Goal: Task Accomplishment & Management: Manage account settings

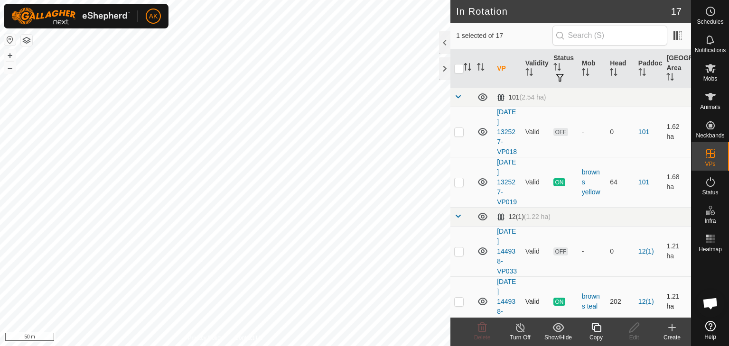
checkbox input "true"
checkbox input "false"
click at [481, 329] on icon at bounding box center [482, 327] width 9 height 9
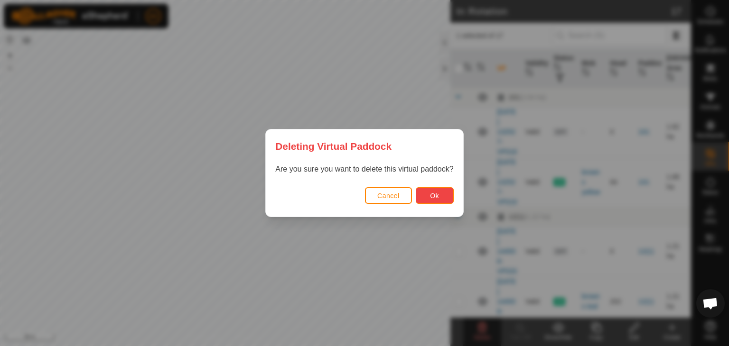
click at [421, 196] on button "Ok" at bounding box center [435, 195] width 38 height 17
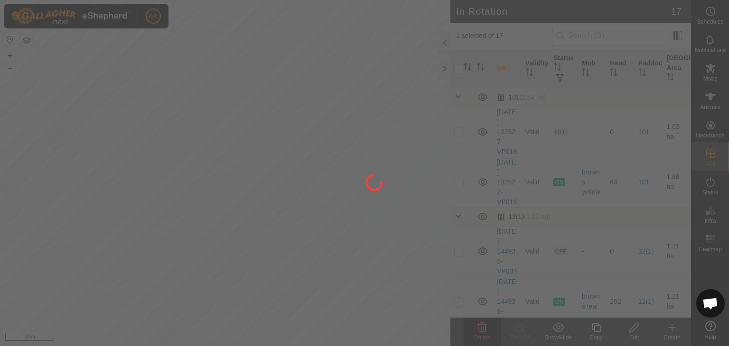
checkbox input "false"
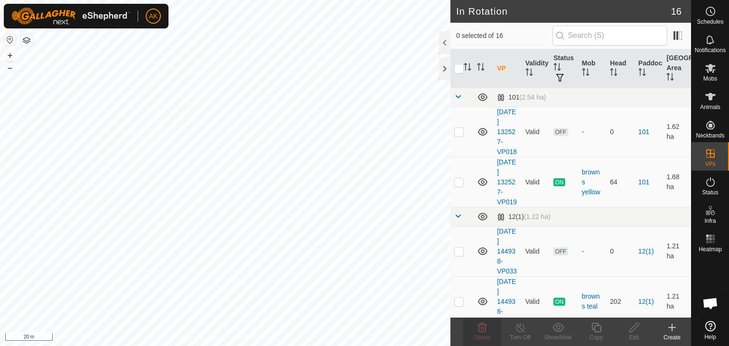
checkbox input "true"
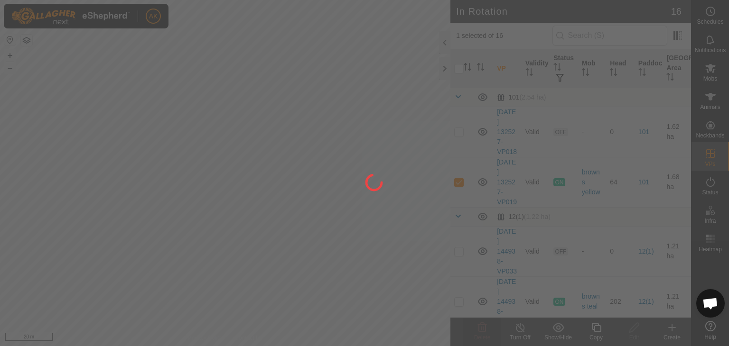
click at [294, 221] on div at bounding box center [364, 173] width 729 height 346
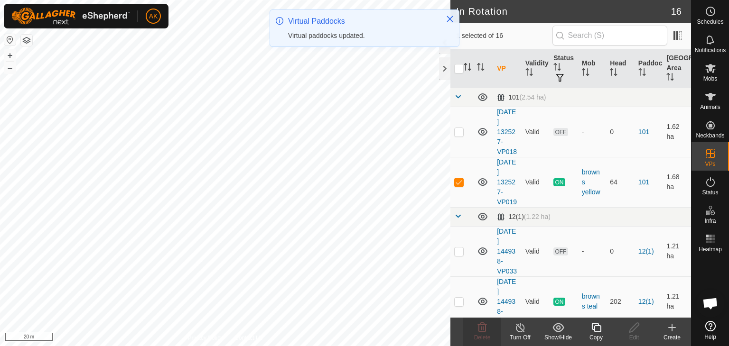
checkbox input "true"
checkbox input "false"
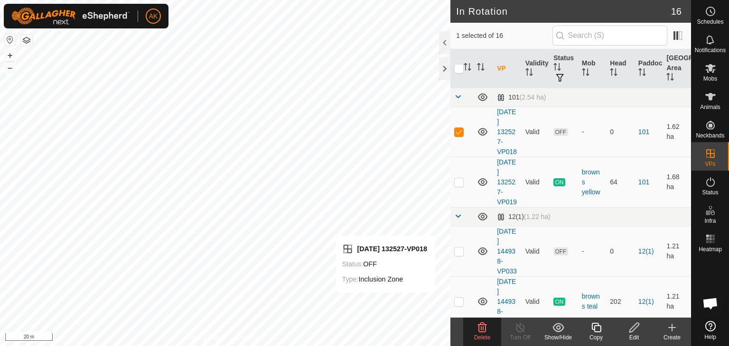
click at [477, 321] on div "Delete" at bounding box center [482, 332] width 38 height 28
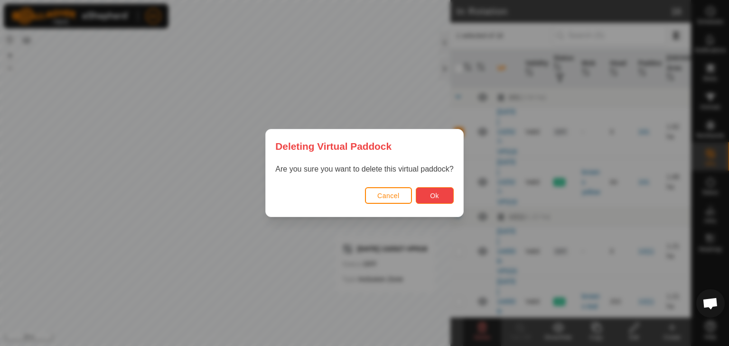
click at [439, 196] on button "Ok" at bounding box center [435, 195] width 38 height 17
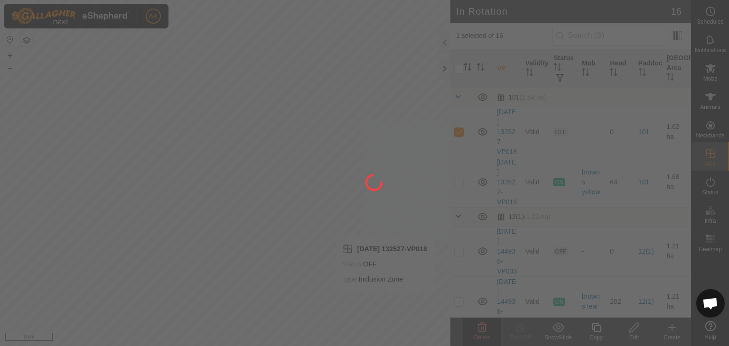
checkbox input "false"
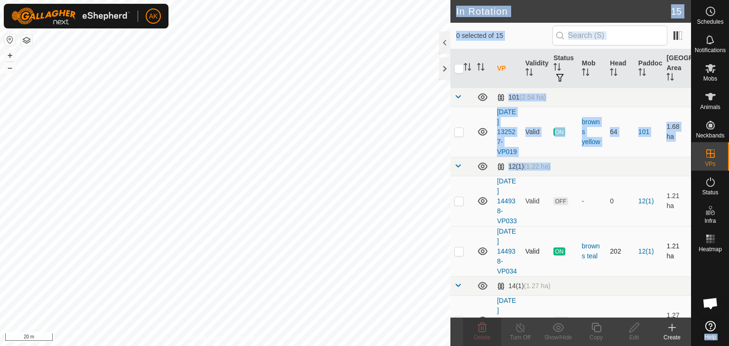
click at [728, 259] on div "Schedules Notifications Mobs Animals Neckbands VPs Status Infra Heatmap Help In…" at bounding box center [364, 173] width 729 height 346
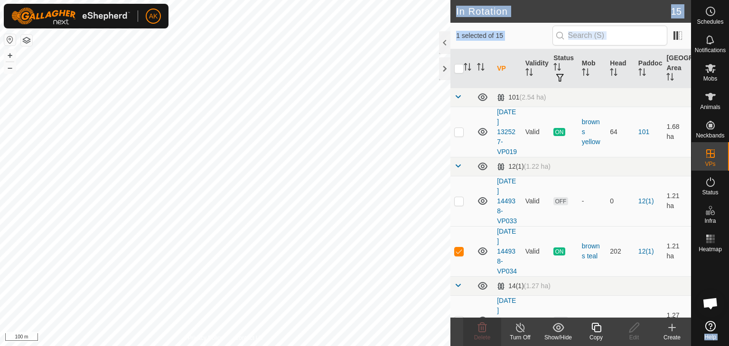
checkbox input "false"
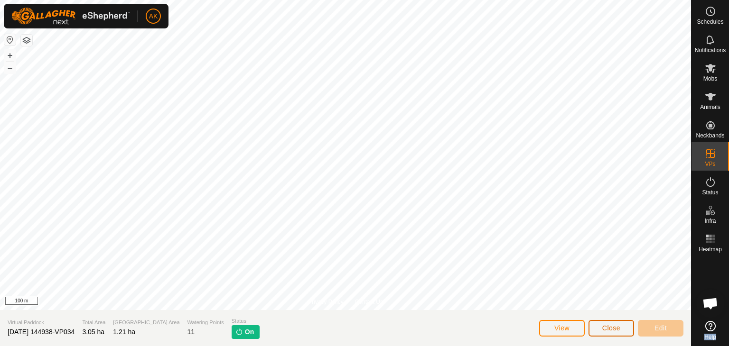
click at [599, 328] on button "Close" at bounding box center [611, 328] width 46 height 17
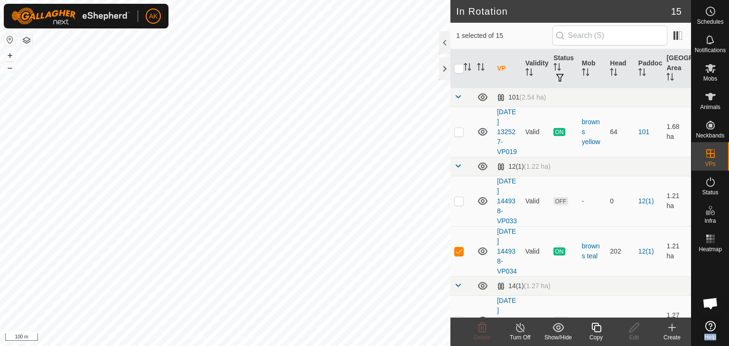
checkbox input "false"
click at [483, 331] on icon at bounding box center [481, 327] width 11 height 11
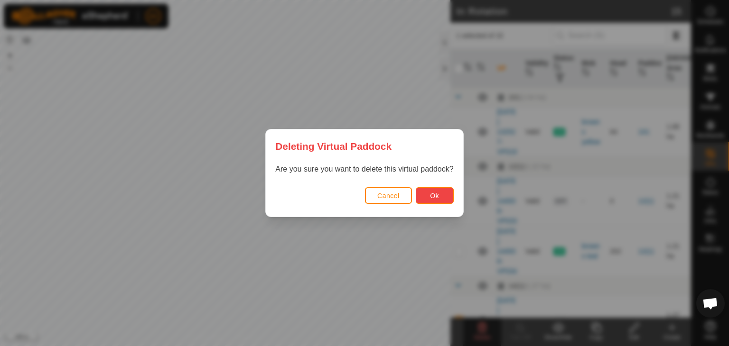
click at [437, 197] on span "Ok" at bounding box center [434, 196] width 9 height 8
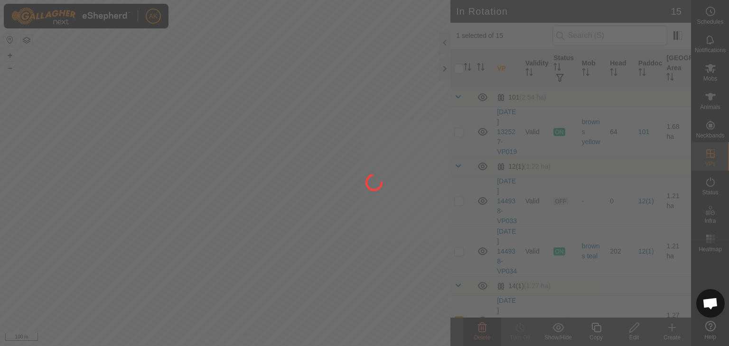
checkbox input "false"
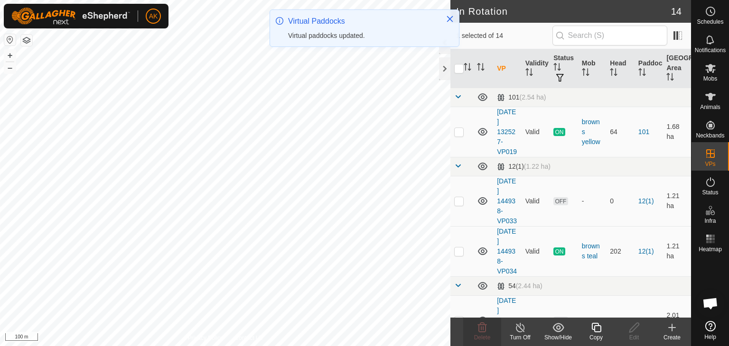
checkbox input "false"
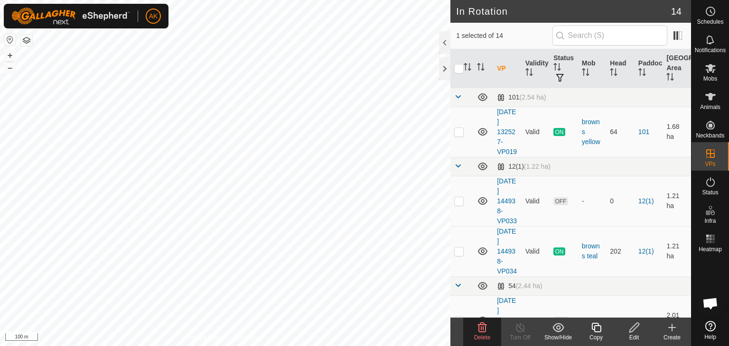
click at [487, 323] on icon at bounding box center [481, 327] width 11 height 11
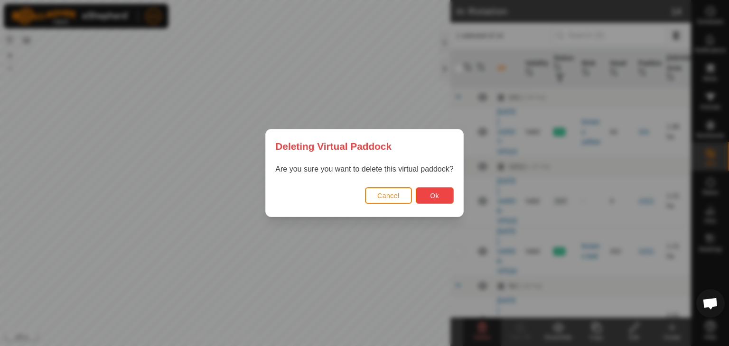
click at [440, 192] on button "Ok" at bounding box center [435, 195] width 38 height 17
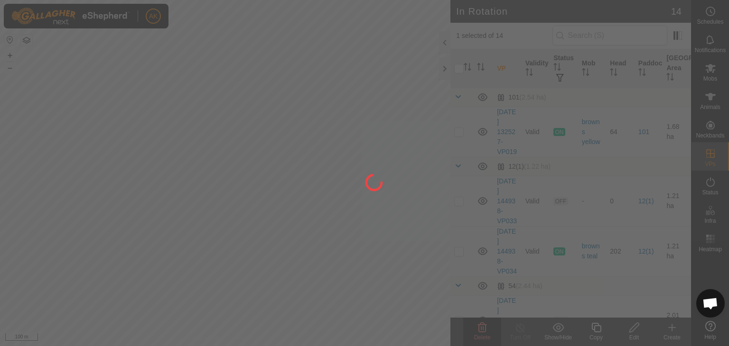
checkbox input "false"
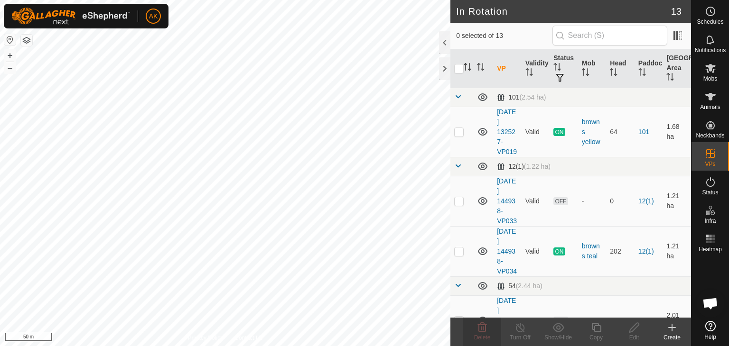
checkbox input "true"
checkbox input "false"
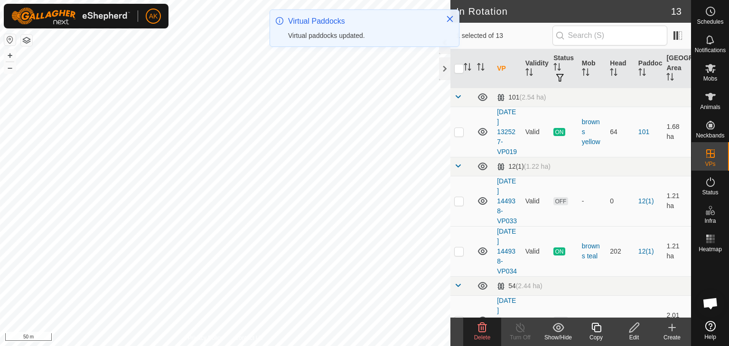
click at [484, 327] on icon at bounding box center [481, 327] width 11 height 11
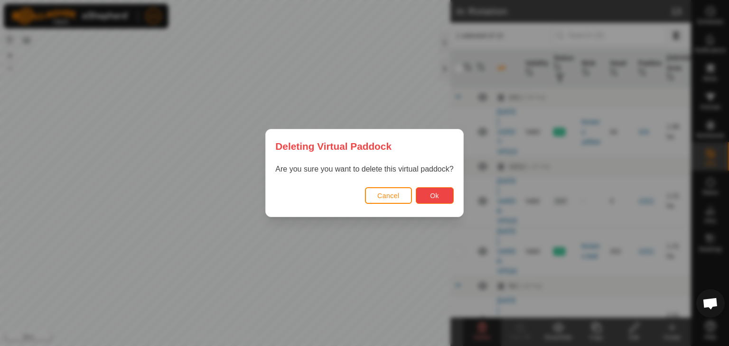
click at [434, 194] on span "Ok" at bounding box center [434, 196] width 9 height 8
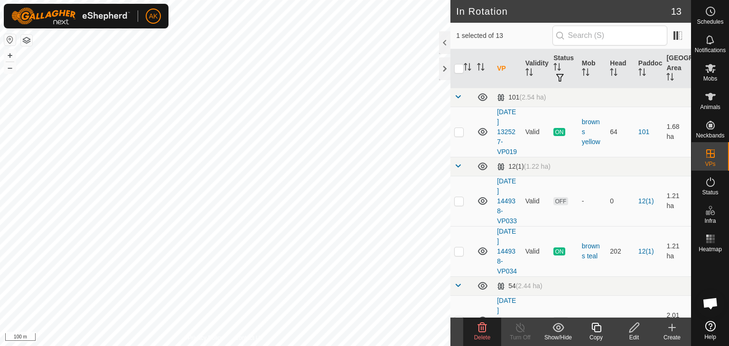
checkbox input "false"
checkbox input "true"
checkbox input "false"
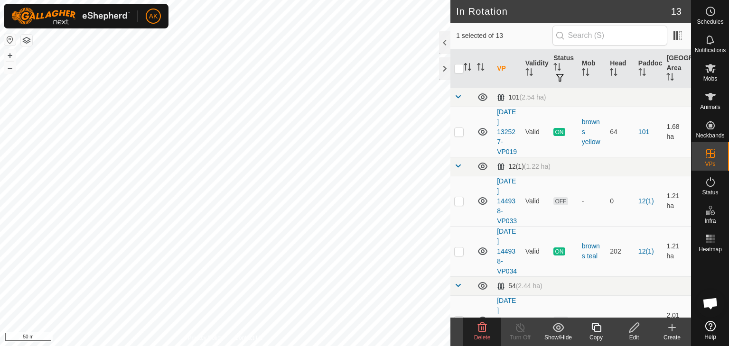
checkbox input "true"
checkbox input "false"
click at [482, 328] on icon at bounding box center [482, 327] width 9 height 9
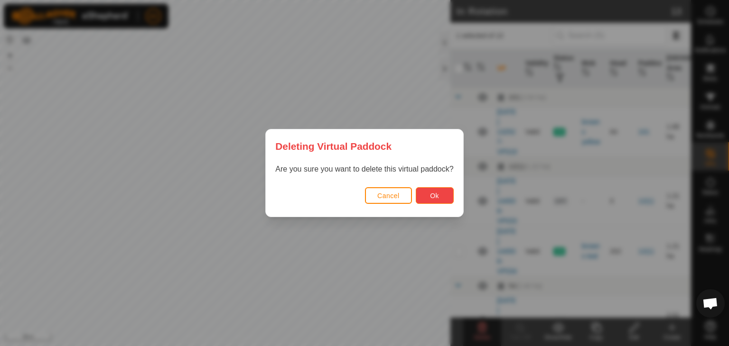
click at [436, 198] on span "Ok" at bounding box center [434, 196] width 9 height 8
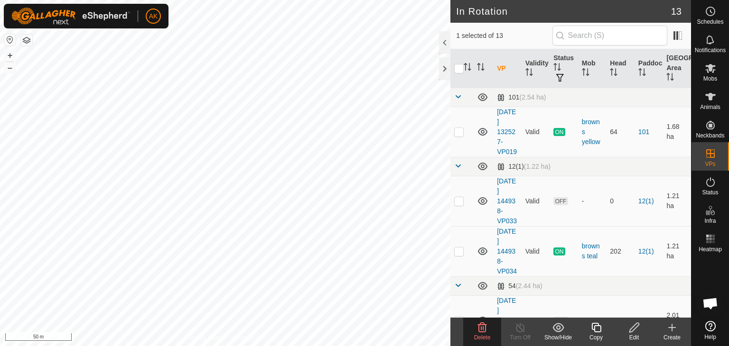
checkbox input "true"
checkbox input "false"
click at [478, 332] on icon at bounding box center [481, 327] width 11 height 11
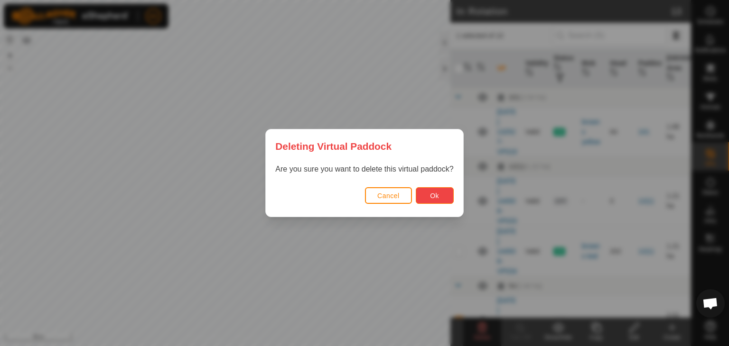
click at [440, 197] on button "Ok" at bounding box center [435, 195] width 38 height 17
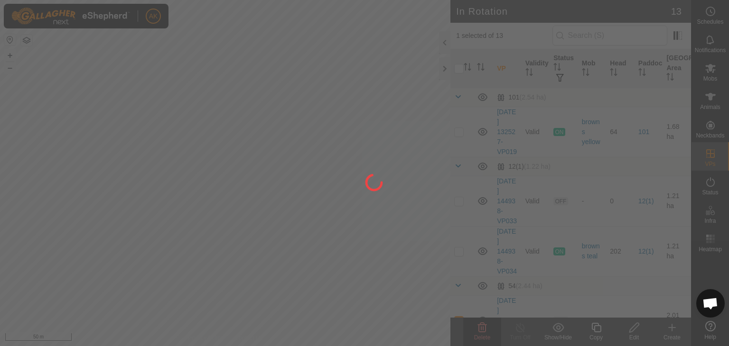
checkbox input "false"
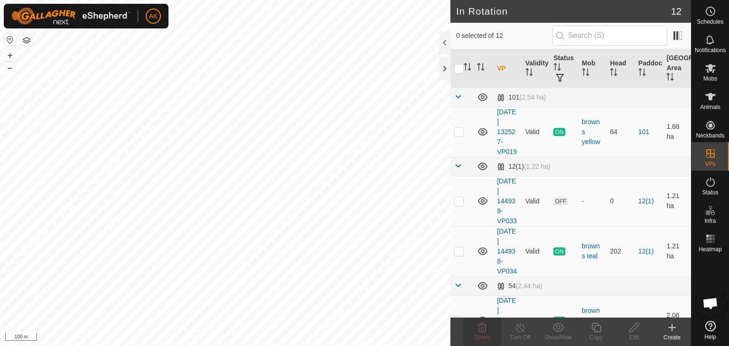
checkbox input "true"
checkbox input "false"
checkbox input "true"
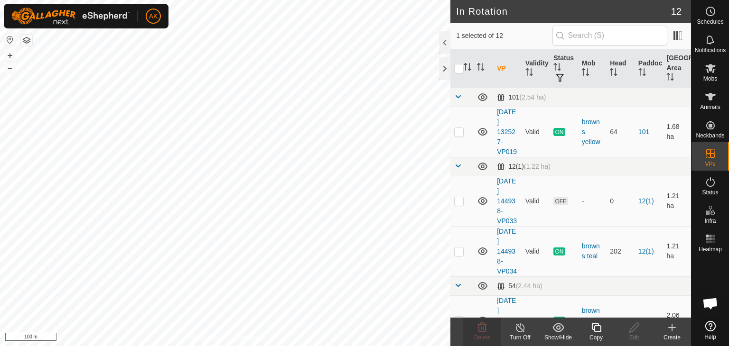
checkbox input "true"
checkbox input "false"
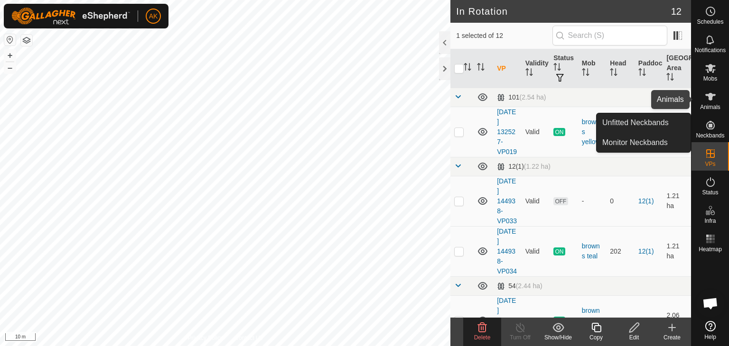
click at [710, 100] on icon at bounding box center [710, 97] width 10 height 8
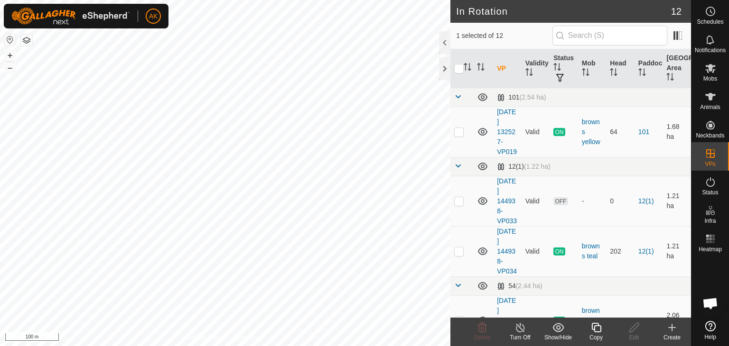
checkbox input "true"
checkbox input "false"
click at [486, 328] on icon at bounding box center [481, 327] width 11 height 11
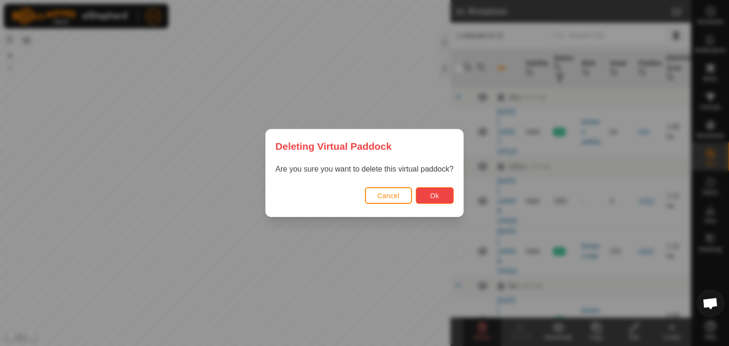
click at [443, 196] on button "Ok" at bounding box center [435, 195] width 38 height 17
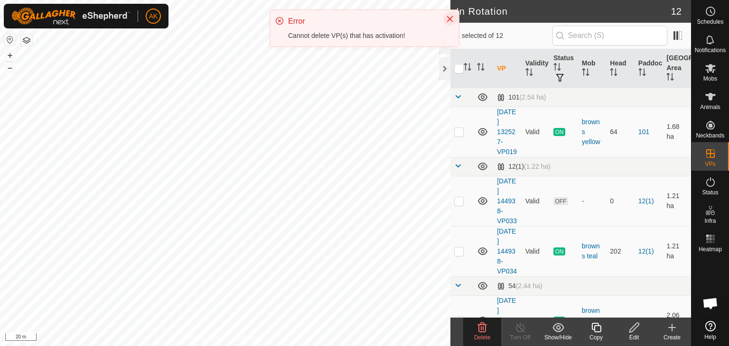
click at [448, 19] on icon "Close" at bounding box center [450, 19] width 8 height 8
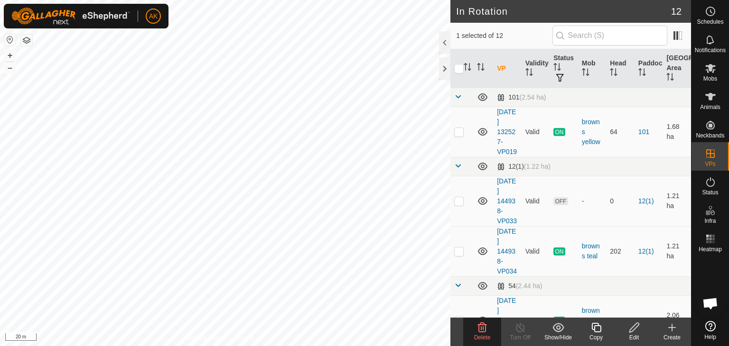
checkbox input "false"
checkbox input "true"
checkbox input "false"
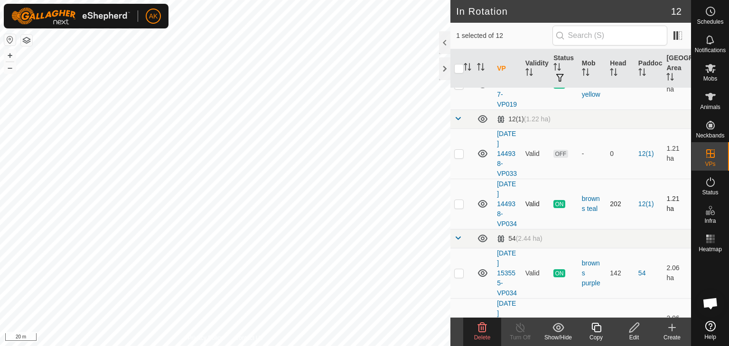
scroll to position [95, 0]
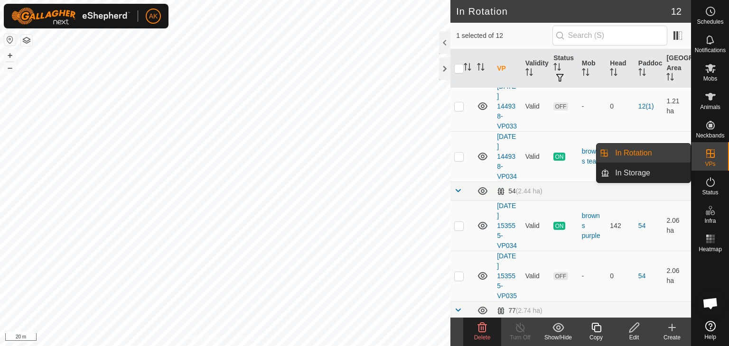
click at [711, 153] on icon at bounding box center [710, 153] width 9 height 9
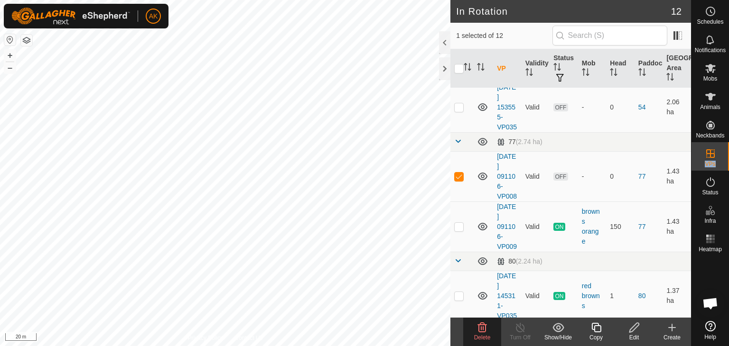
scroll to position [285, 0]
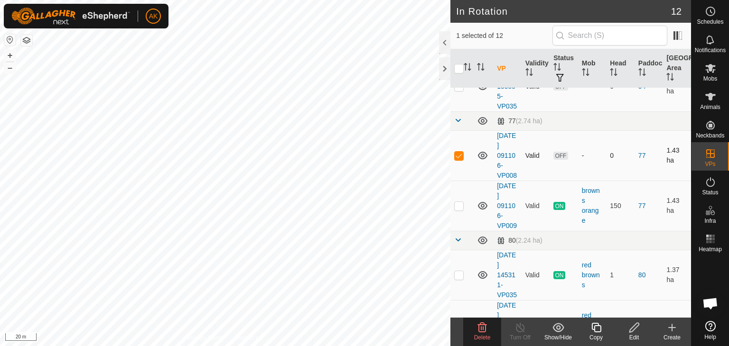
click at [457, 159] on p-checkbox at bounding box center [458, 156] width 9 height 8
checkbox input "true"
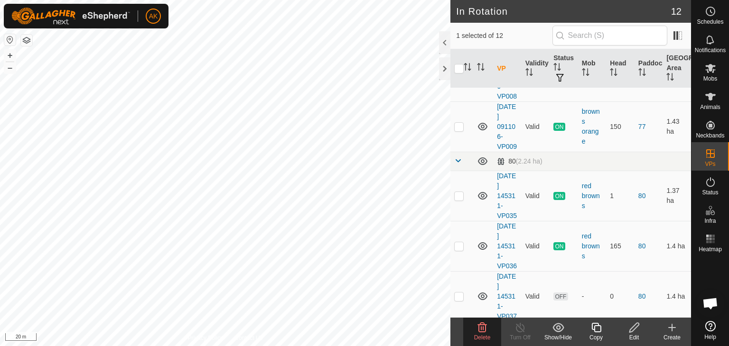
scroll to position [380, 0]
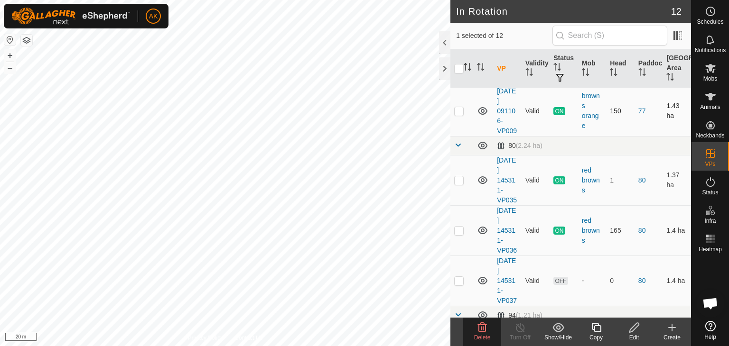
click at [455, 115] on p-checkbox at bounding box center [458, 111] width 9 height 8
checkbox input "false"
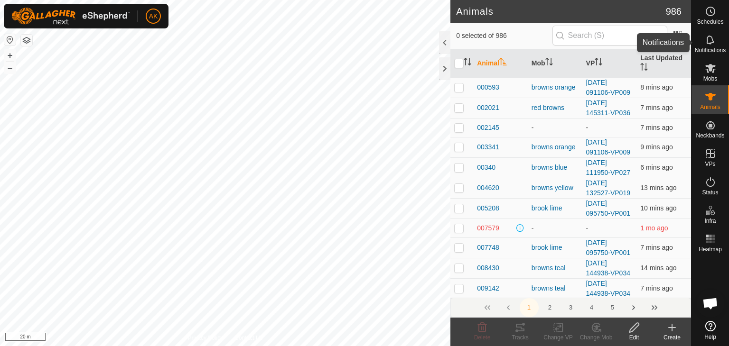
click at [708, 46] on es-notification-svg-icon at bounding box center [710, 39] width 17 height 15
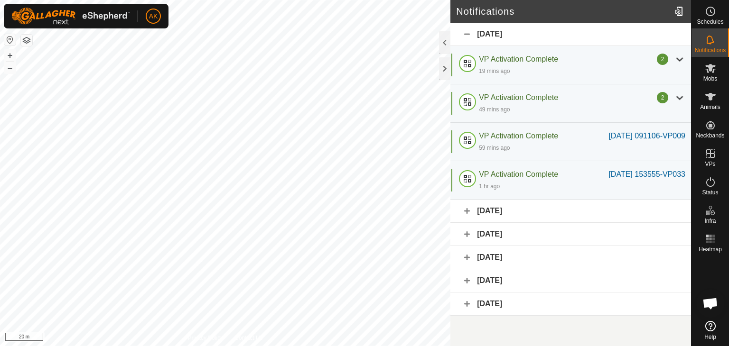
click at [467, 223] on div "[DATE]" at bounding box center [570, 211] width 241 height 23
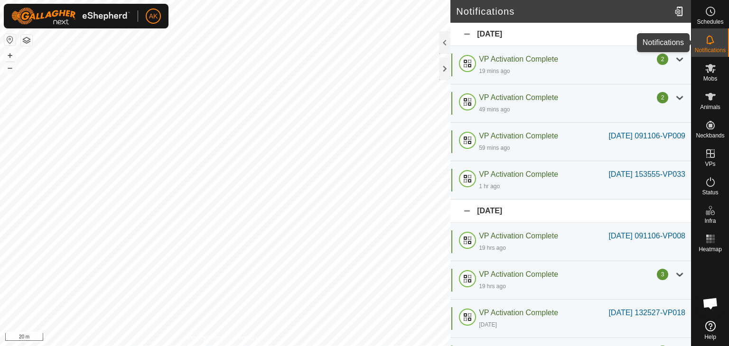
click at [710, 39] on icon at bounding box center [709, 39] width 11 height 11
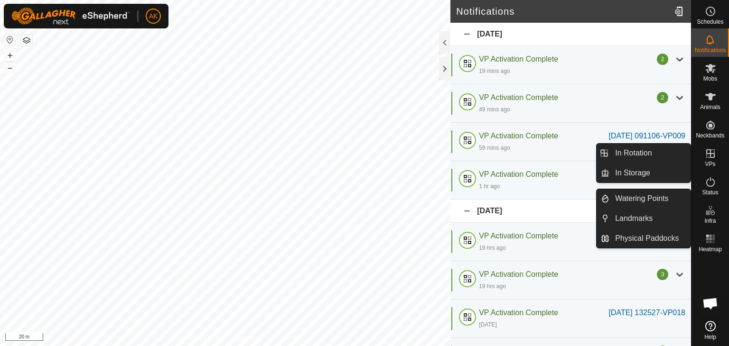
click at [708, 158] on icon at bounding box center [709, 153] width 11 height 11
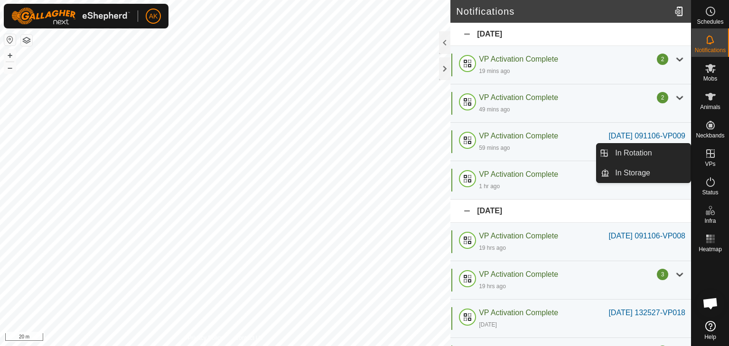
click at [708, 158] on icon at bounding box center [709, 153] width 11 height 11
click at [621, 155] on link "In Rotation" at bounding box center [649, 153] width 81 height 19
